Goal: Information Seeking & Learning: Learn about a topic

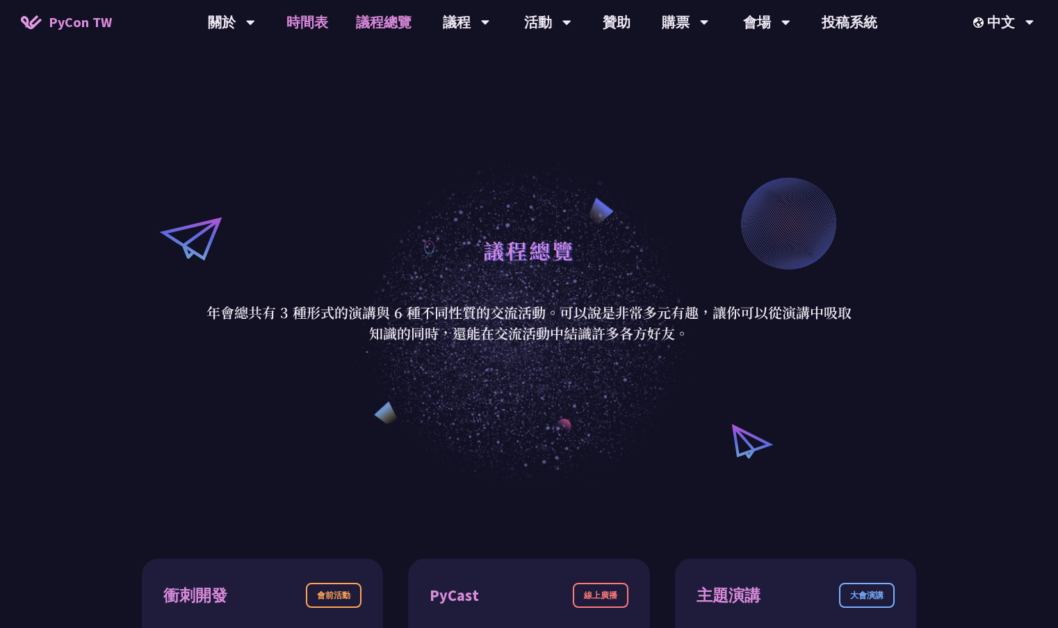
click at [304, 19] on link "時間表" at bounding box center [308, 22] width 70 height 44
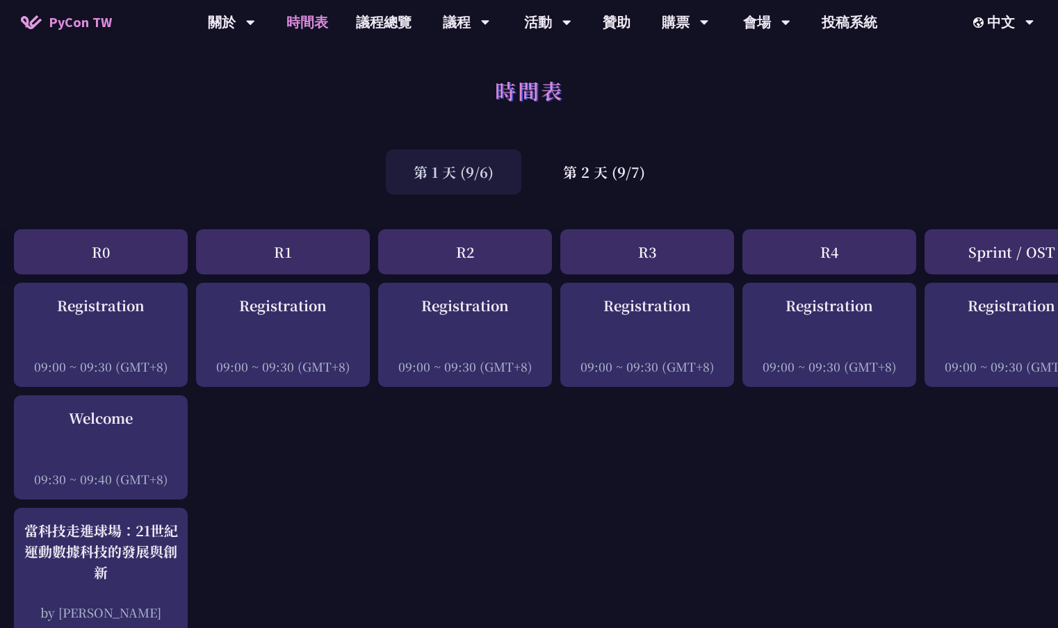
click at [440, 186] on div "第 1 天 (9/6)" at bounding box center [454, 171] width 136 height 45
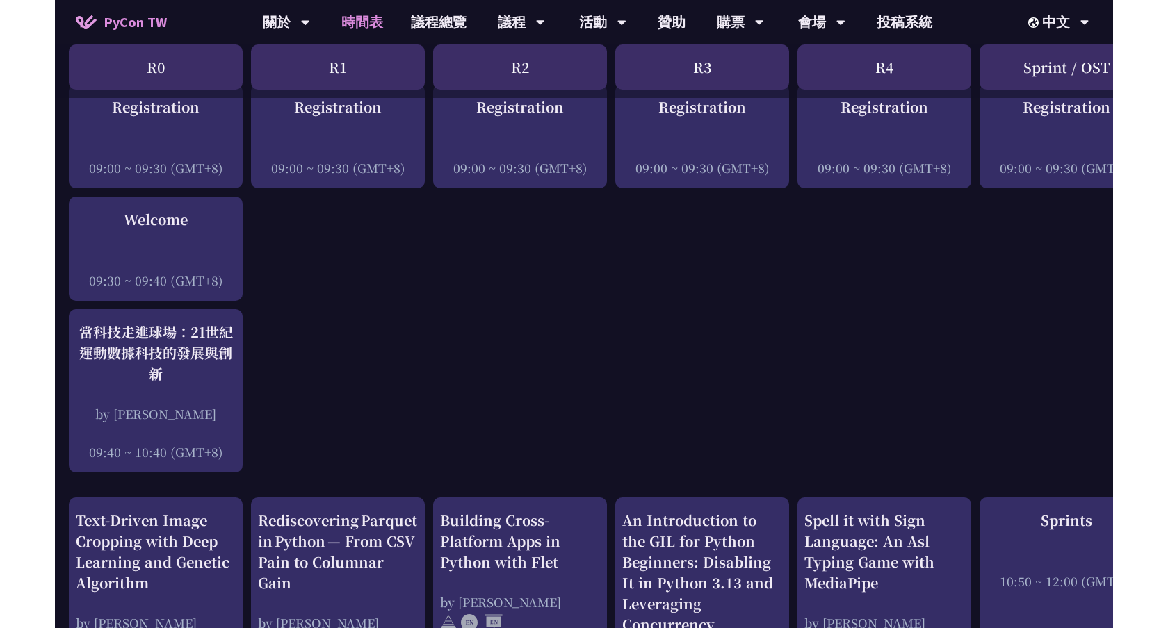
scroll to position [111, 0]
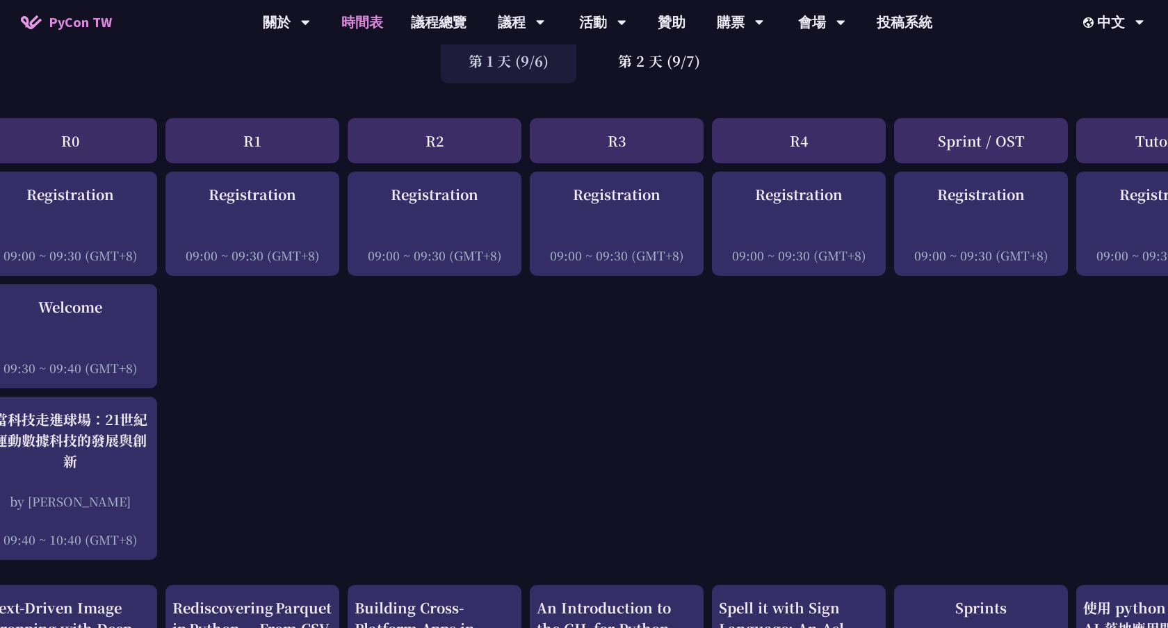
scroll to position [111, 32]
